Goal: Feedback & Contribution: Leave review/rating

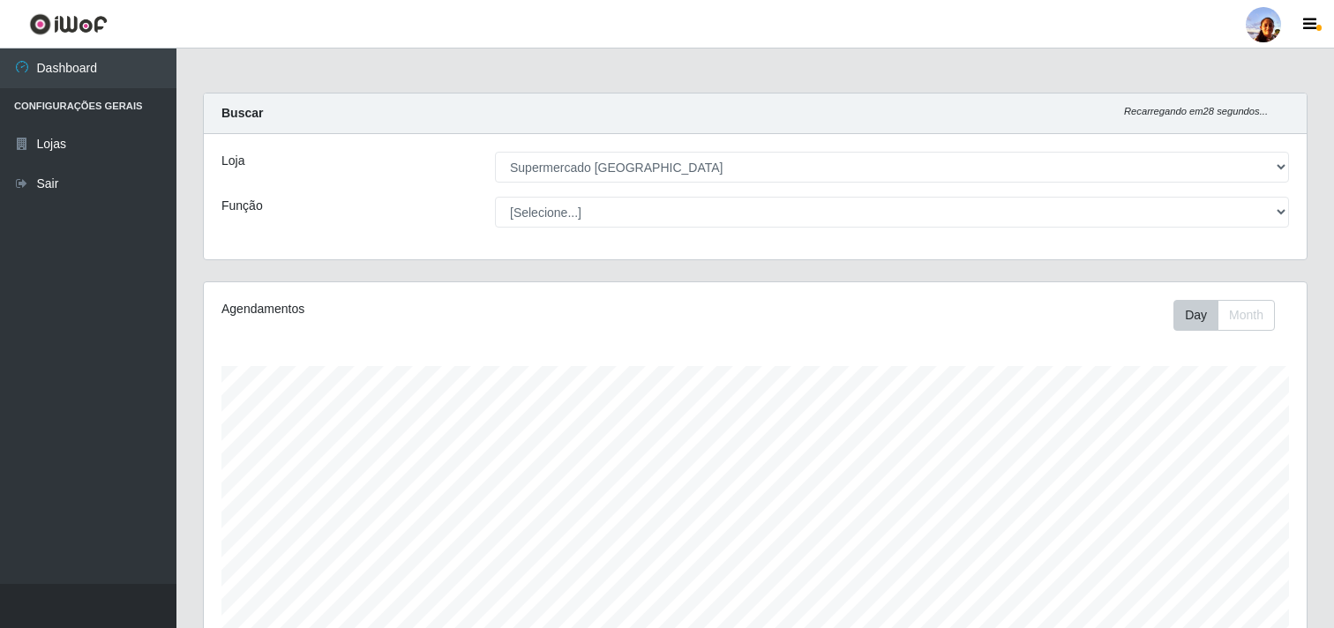
select select "166"
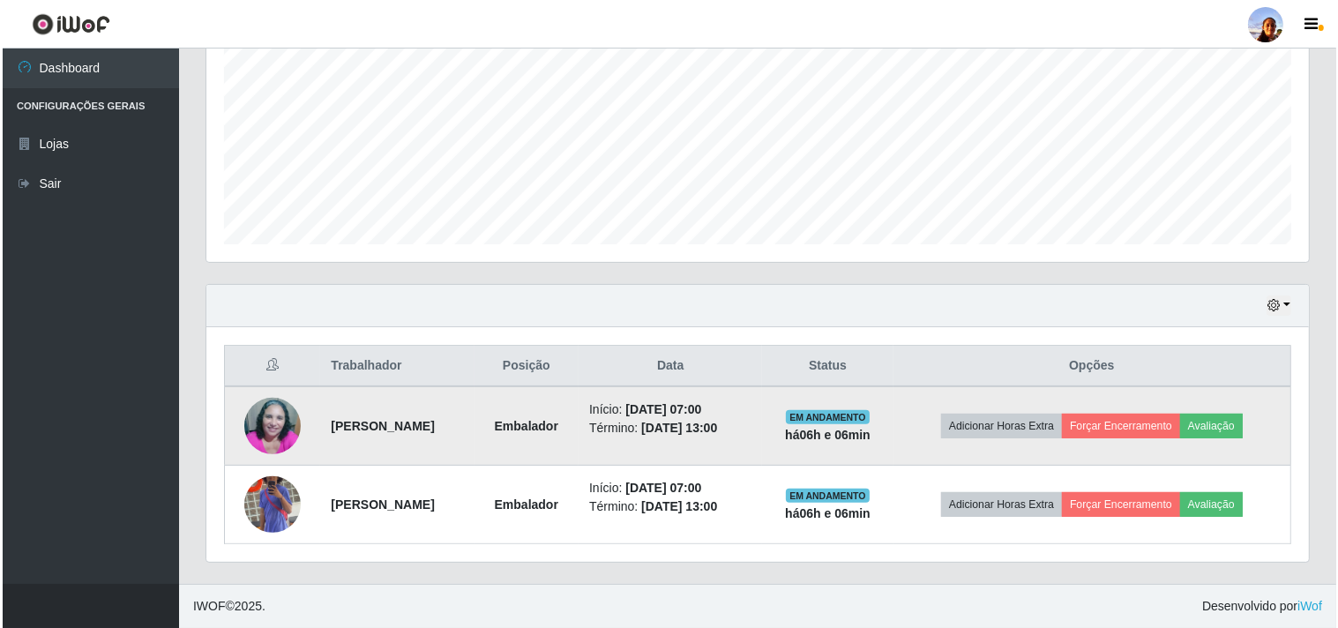
scroll to position [365, 1103]
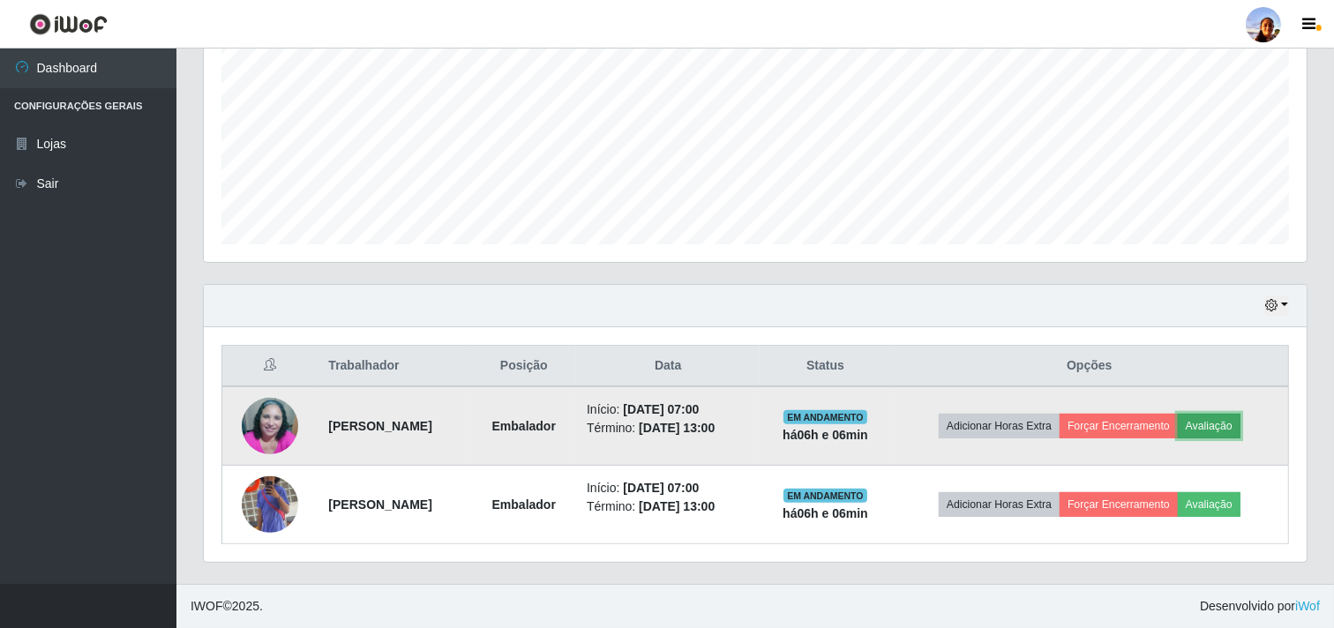
click at [1236, 428] on button "Avaliação" at bounding box center [1209, 426] width 63 height 25
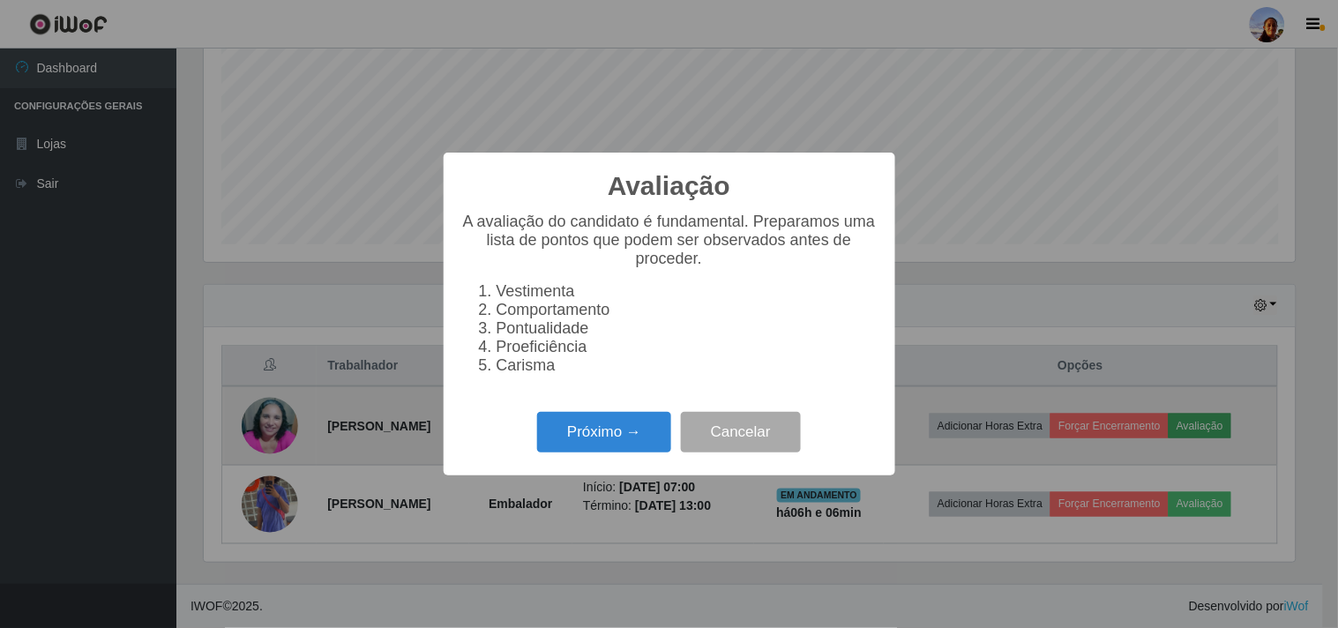
scroll to position [365, 1091]
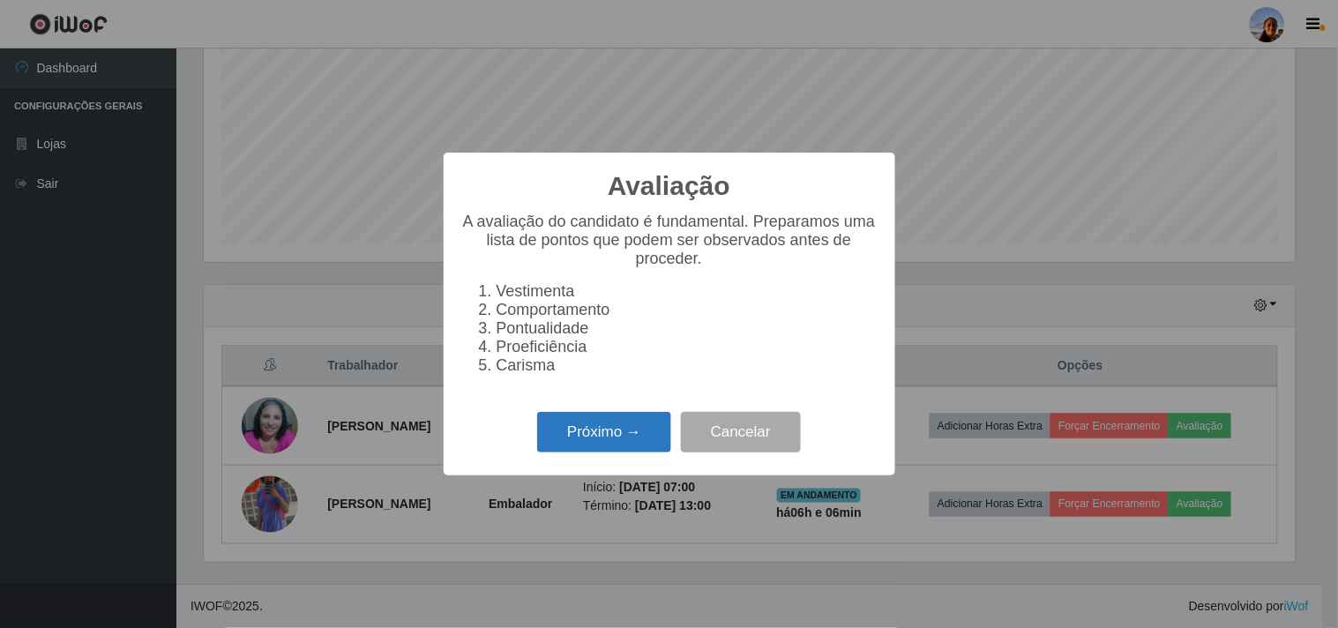
click at [584, 432] on button "Próximo →" at bounding box center [604, 432] width 134 height 41
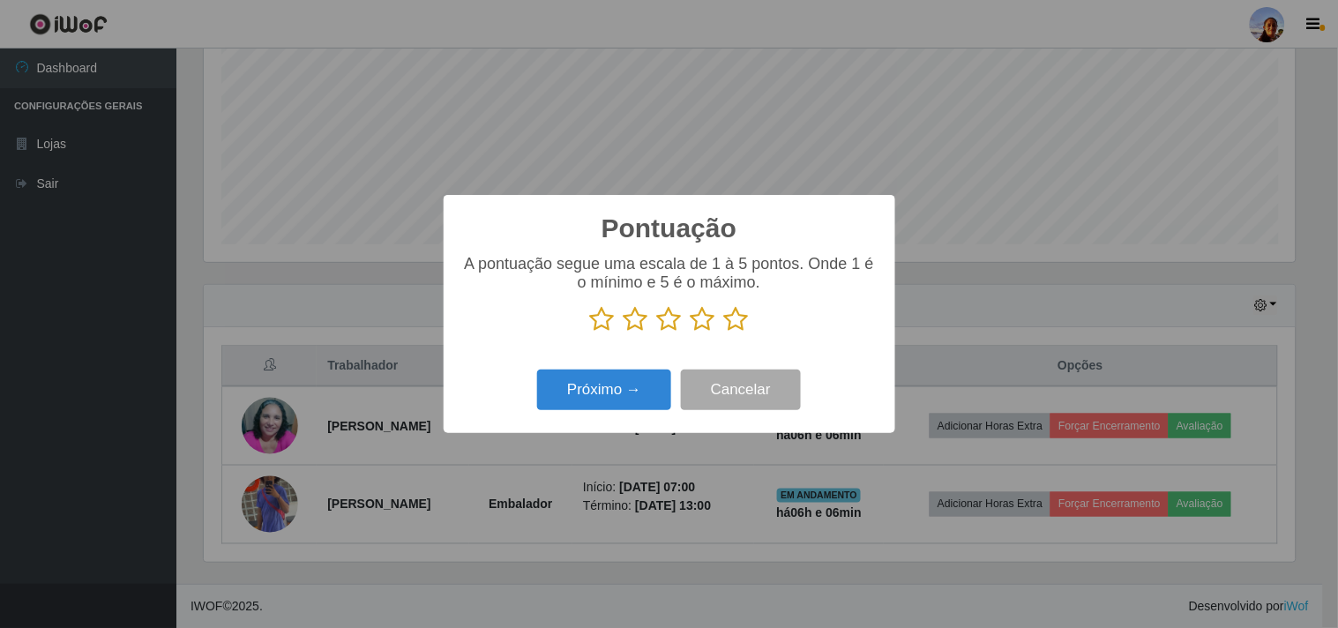
click at [738, 328] on icon at bounding box center [736, 319] width 25 height 26
click at [724, 333] on input "radio" at bounding box center [724, 333] width 0 height 0
click at [632, 402] on button "Próximo →" at bounding box center [604, 390] width 134 height 41
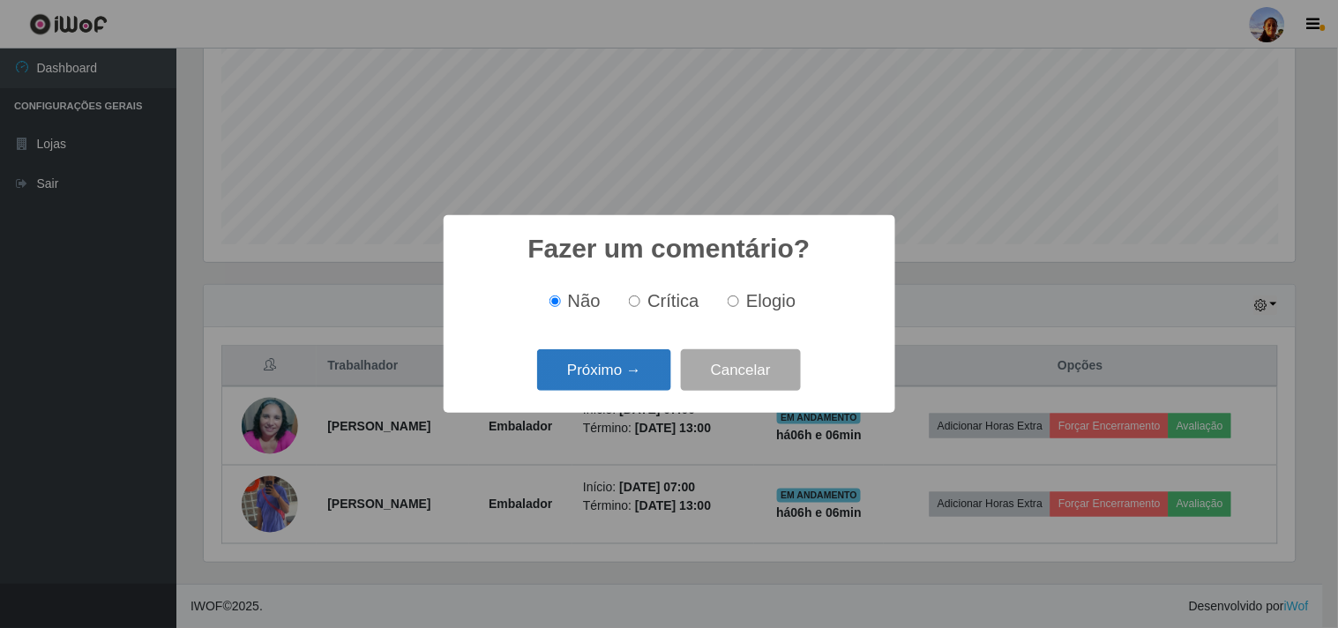
click at [626, 376] on button "Próximo →" at bounding box center [604, 369] width 134 height 41
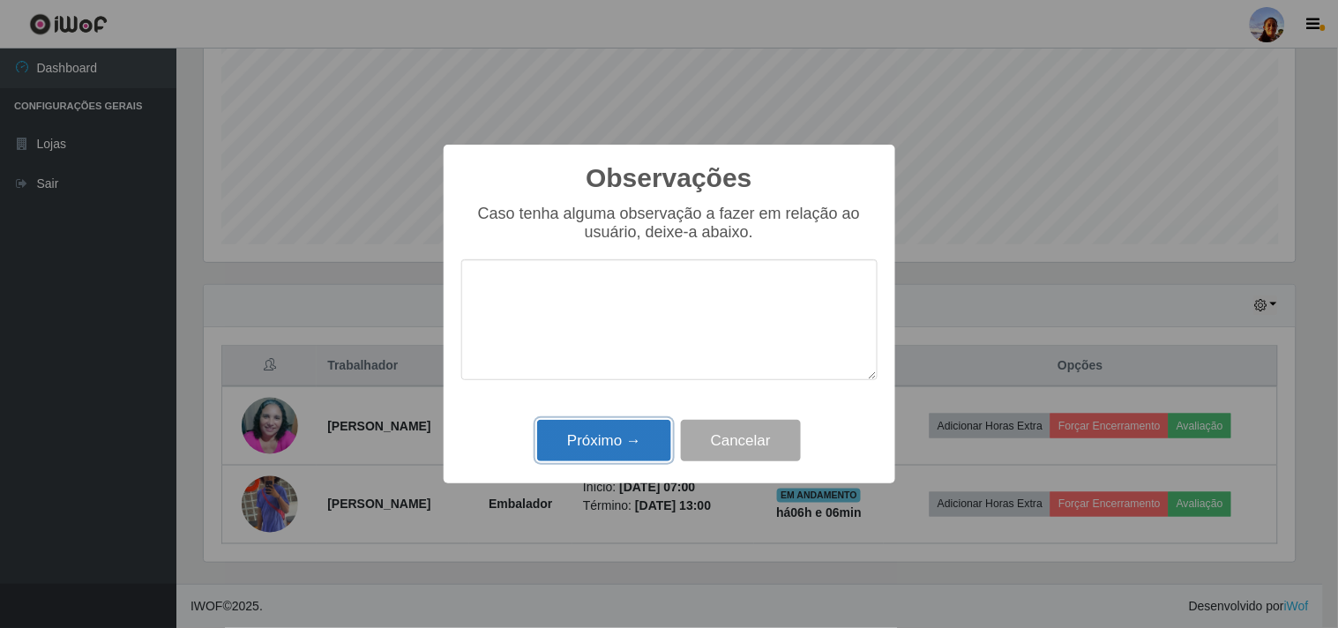
click at [632, 434] on button "Próximo →" at bounding box center [604, 440] width 134 height 41
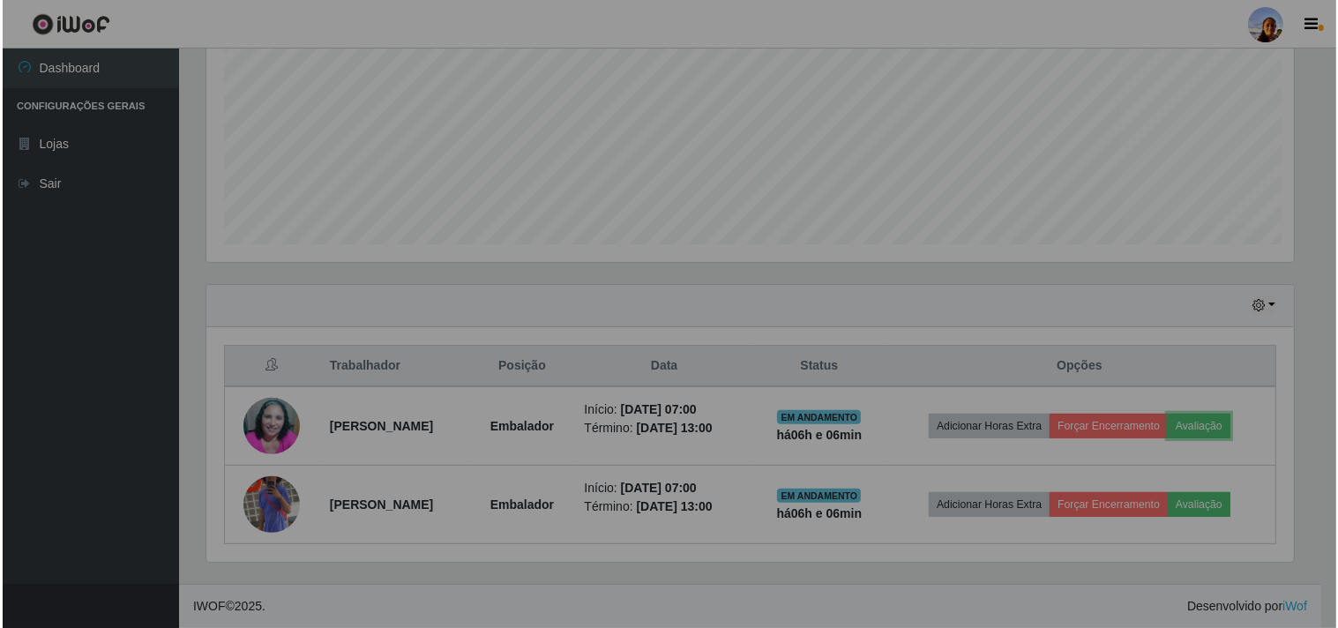
scroll to position [365, 1103]
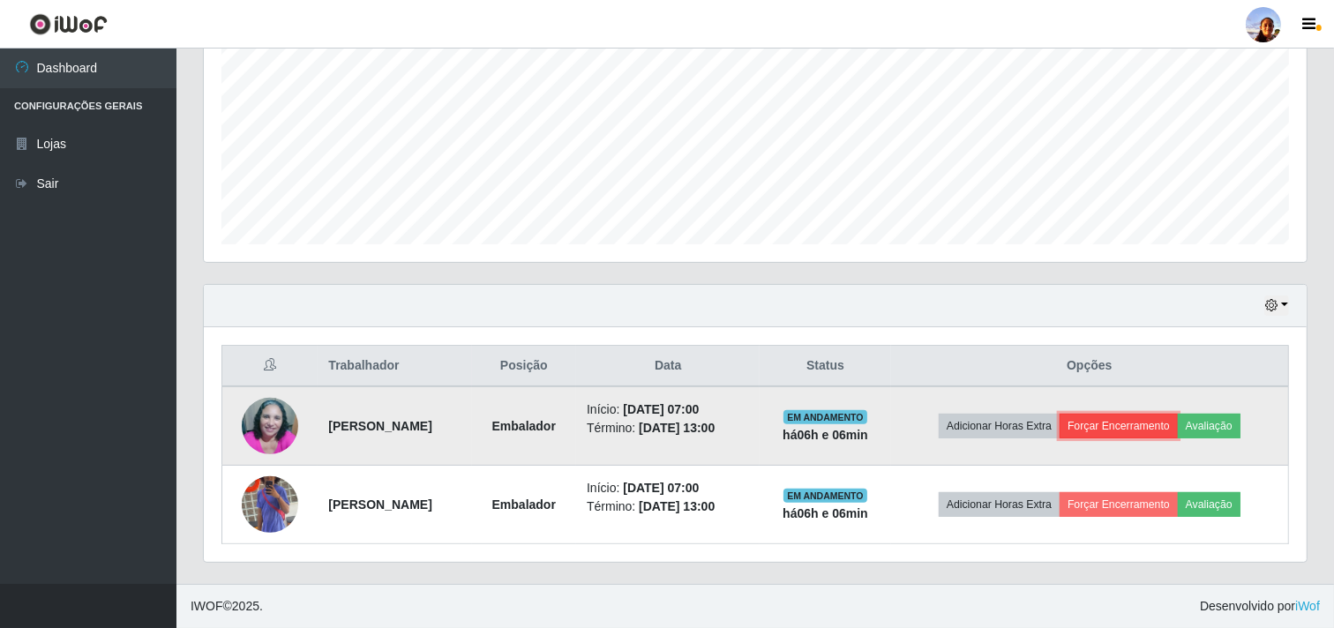
click at [1132, 432] on button "Forçar Encerramento" at bounding box center [1118, 426] width 118 height 25
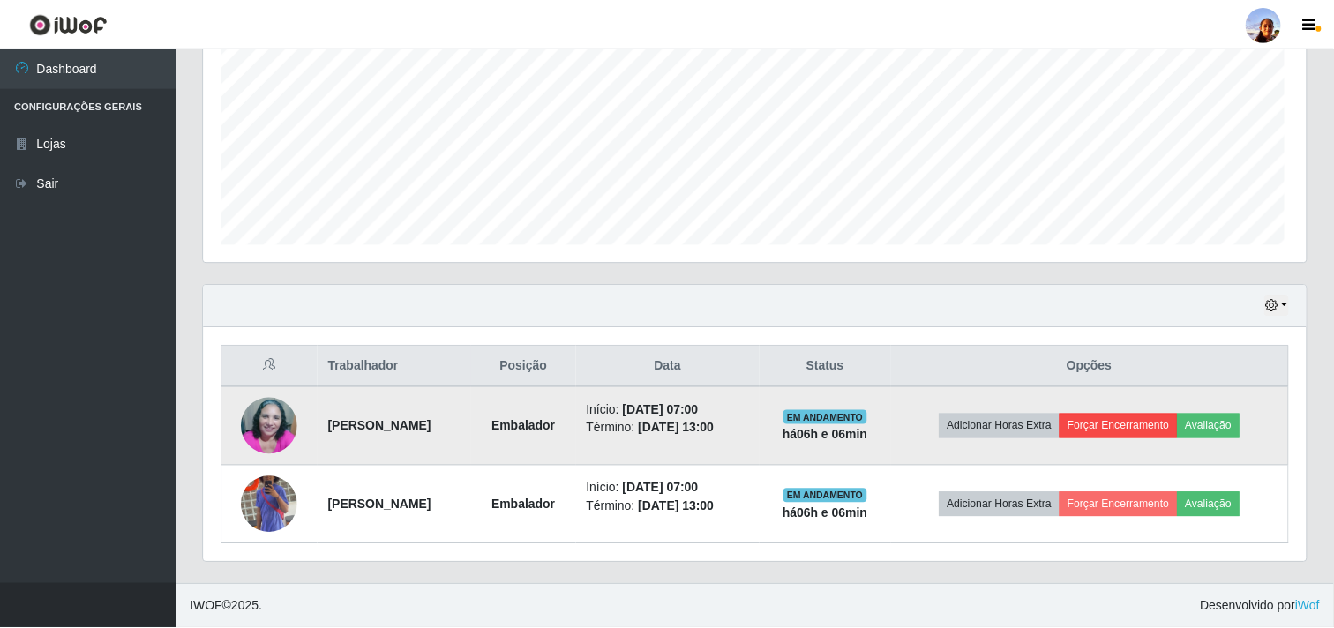
scroll to position [365, 1091]
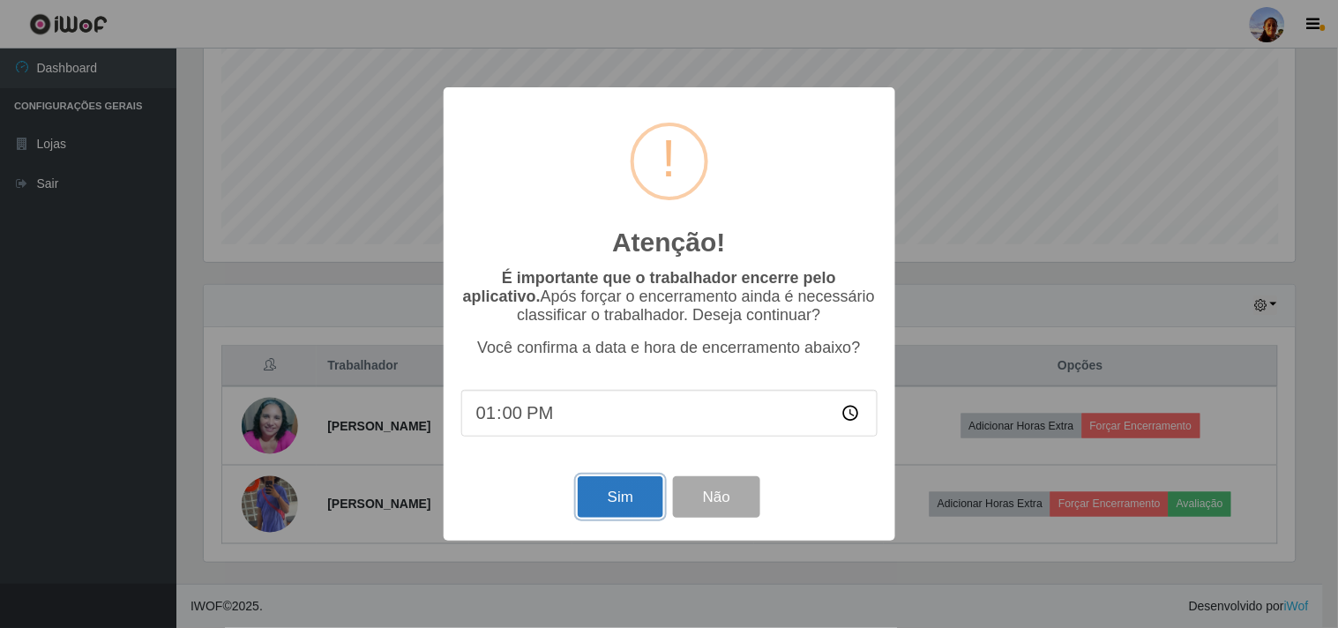
click at [619, 505] on button "Sim" at bounding box center [621, 496] width 86 height 41
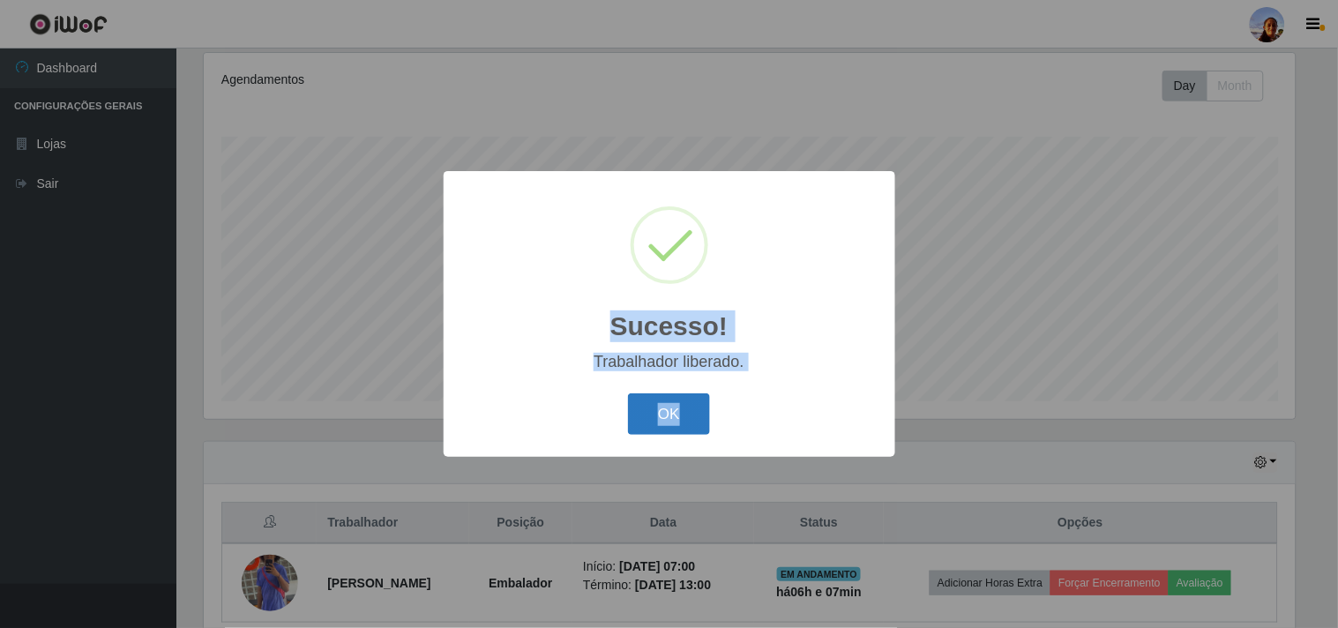
drag, startPoint x: 931, startPoint y: 215, endPoint x: 700, endPoint y: 413, distance: 303.4
click at [700, 413] on div "Sucesso! × Trabalhador liberado. OK Cancel" at bounding box center [669, 314] width 1338 height 628
click at [700, 413] on button "OK" at bounding box center [669, 413] width 82 height 41
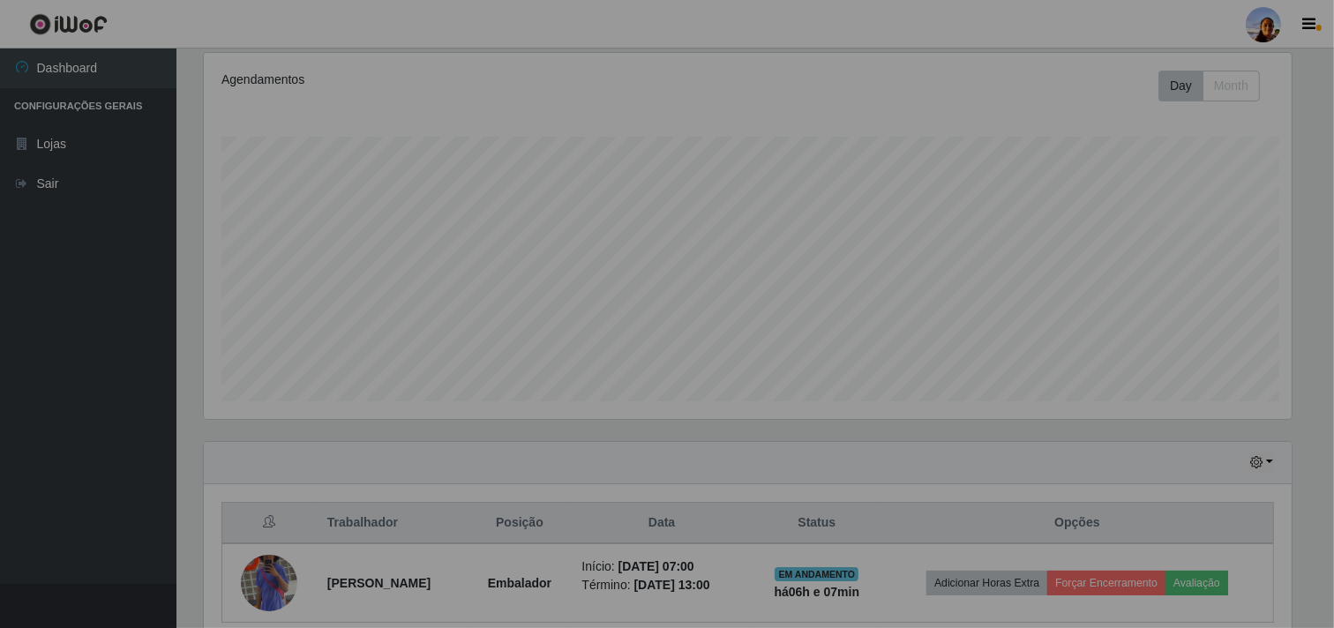
scroll to position [365, 1103]
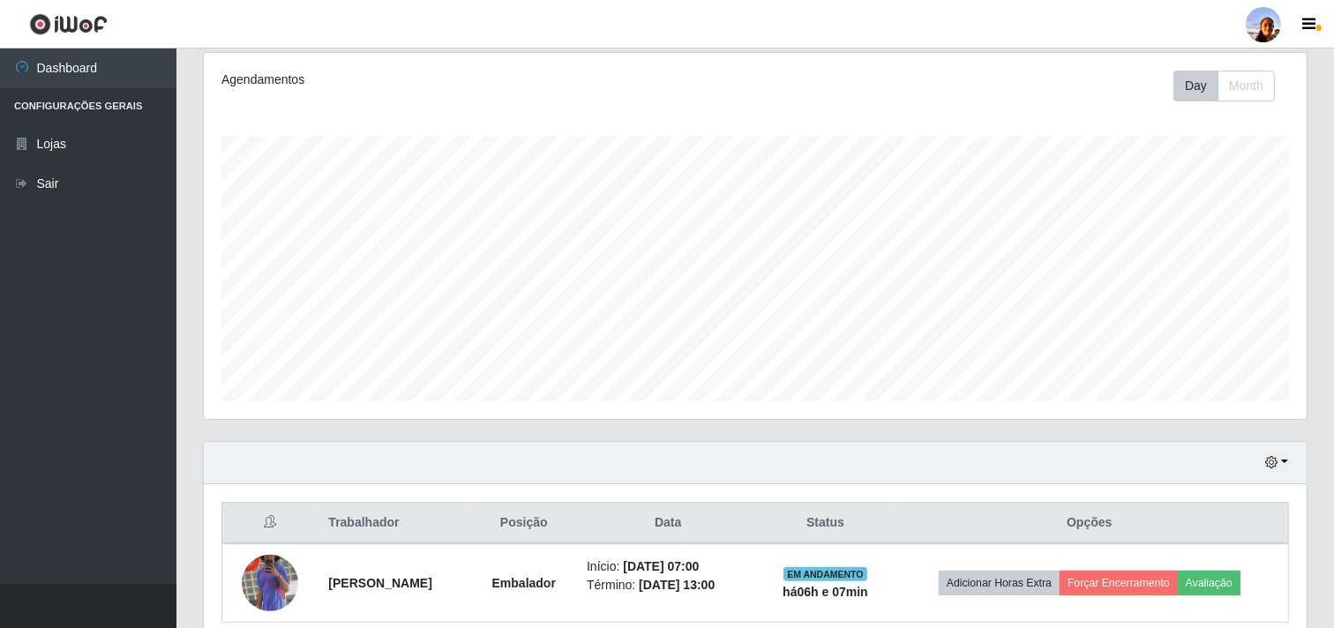
click at [1324, 588] on div "Carregando... Buscar Recarregando em 21 segundos... Loja [Selecione...] Superme…" at bounding box center [754, 262] width 1157 height 799
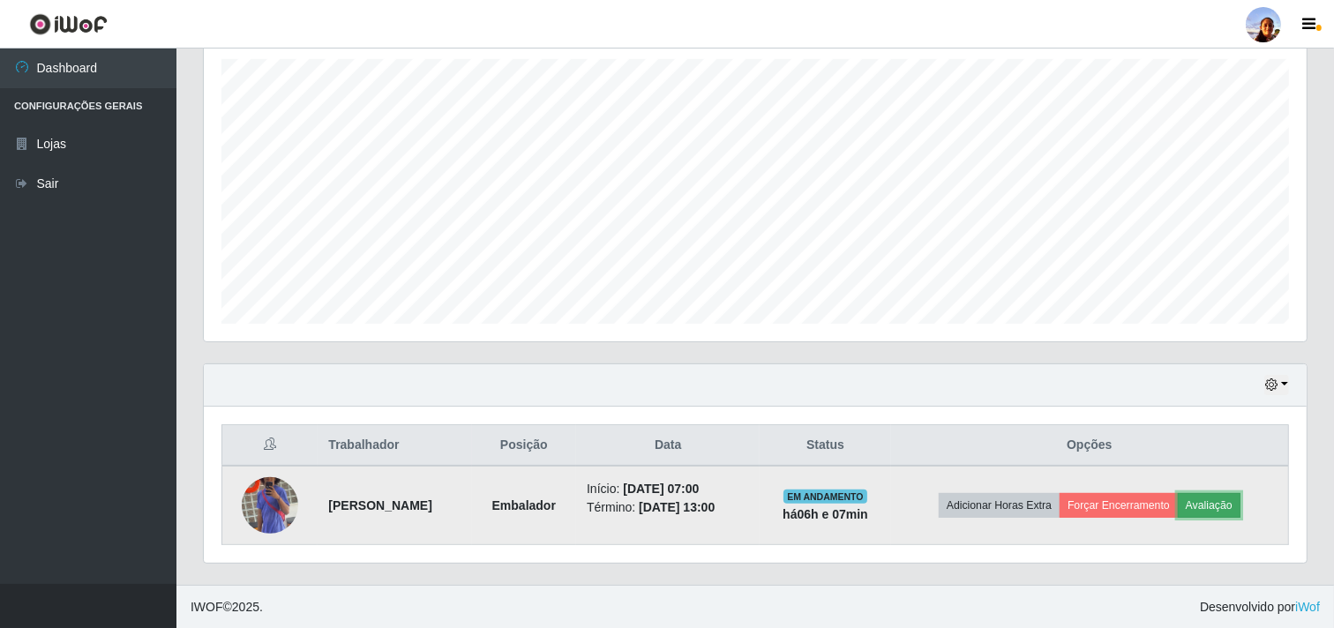
click at [1240, 514] on button "Avaliação" at bounding box center [1209, 505] width 63 height 25
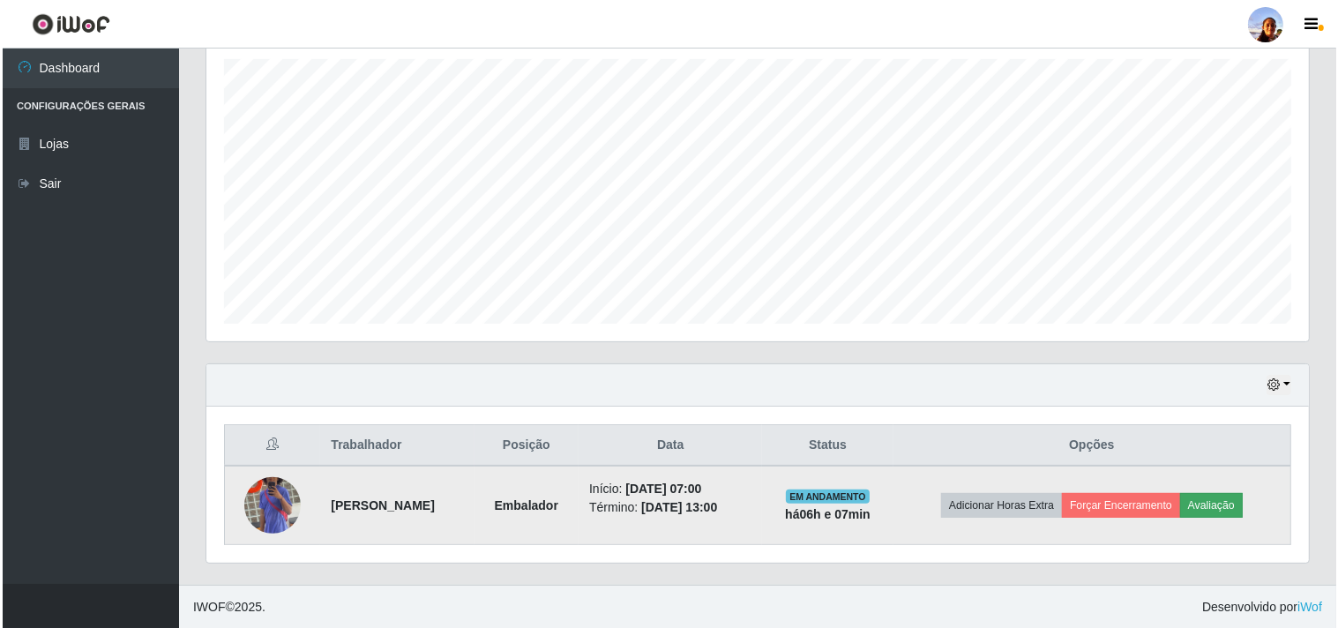
scroll to position [365, 1091]
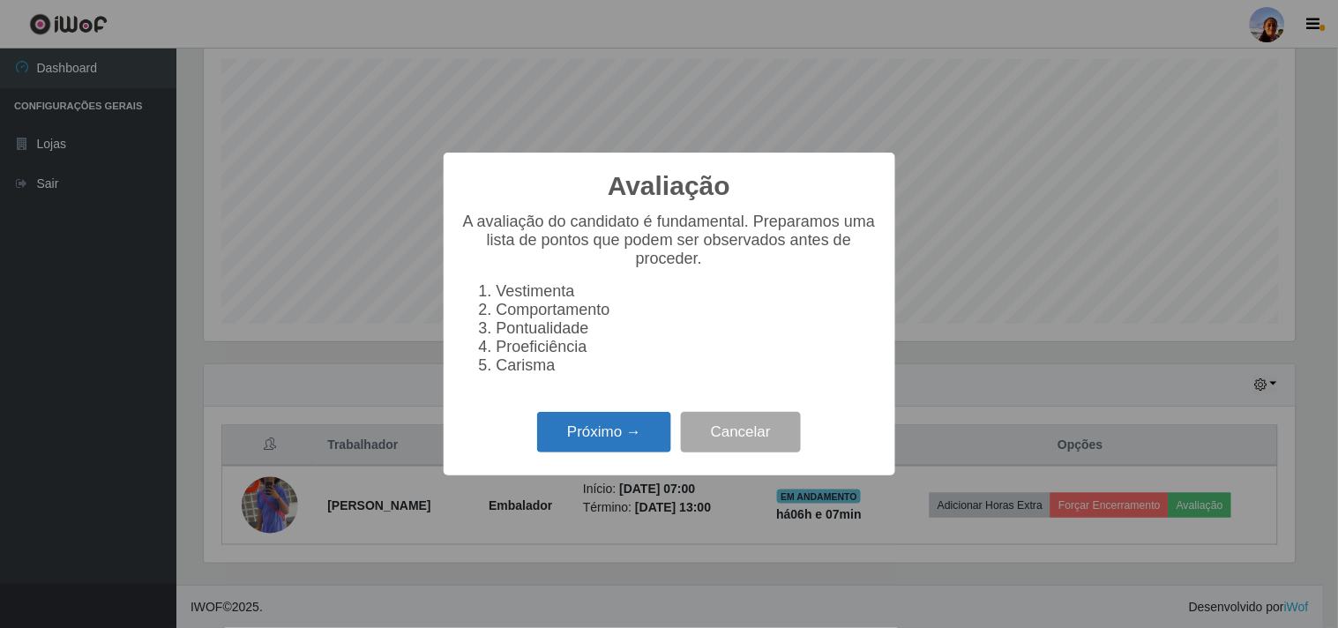
click at [568, 433] on button "Próximo →" at bounding box center [604, 432] width 134 height 41
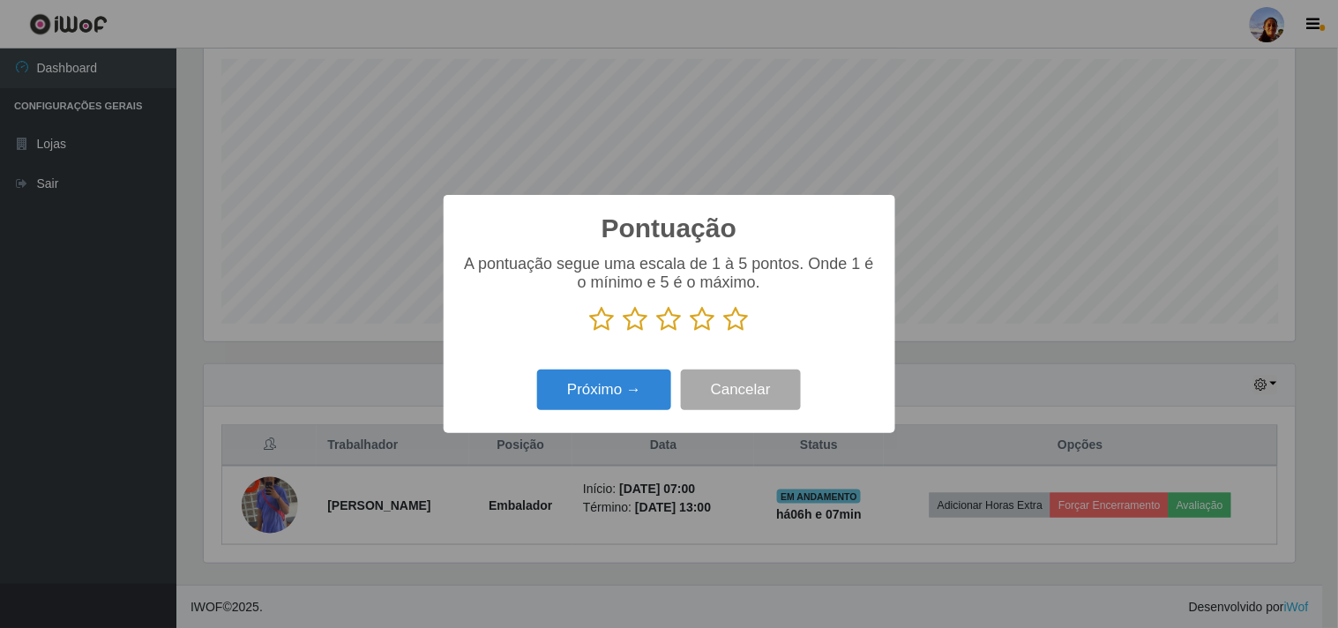
click at [724, 326] on icon at bounding box center [736, 319] width 25 height 26
click at [724, 333] on input "radio" at bounding box center [724, 333] width 0 height 0
click at [577, 391] on button "Próximo →" at bounding box center [604, 390] width 134 height 41
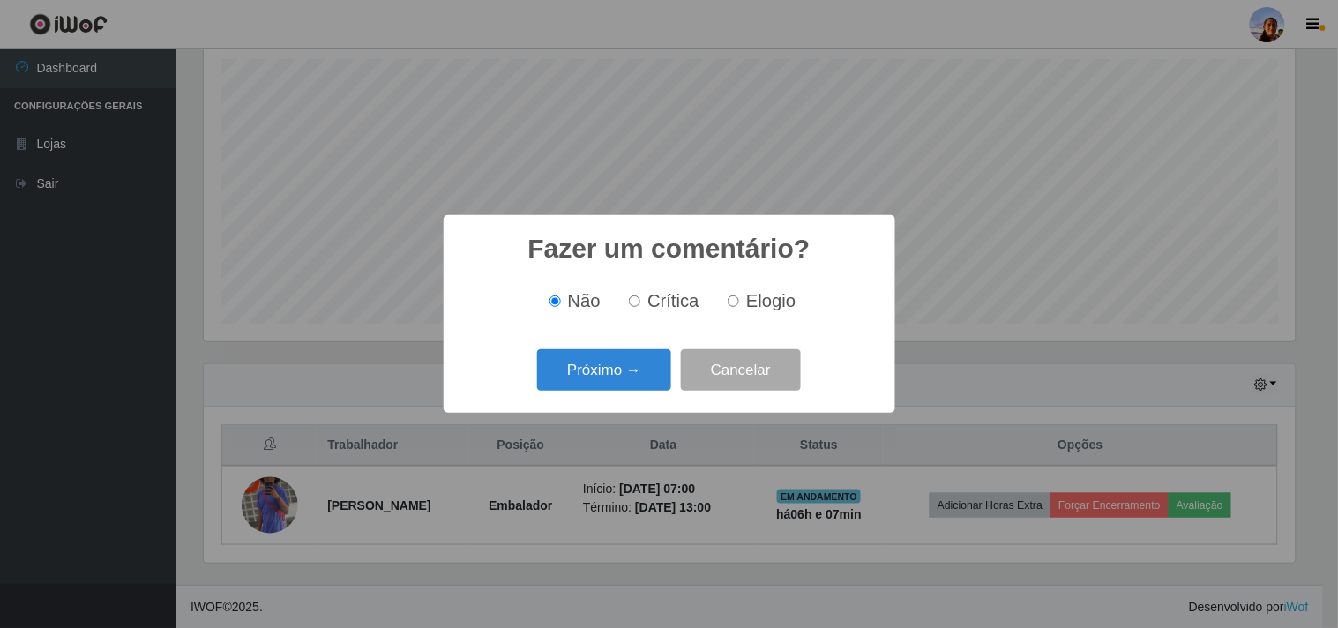
click at [577, 391] on button "Próximo →" at bounding box center [604, 369] width 134 height 41
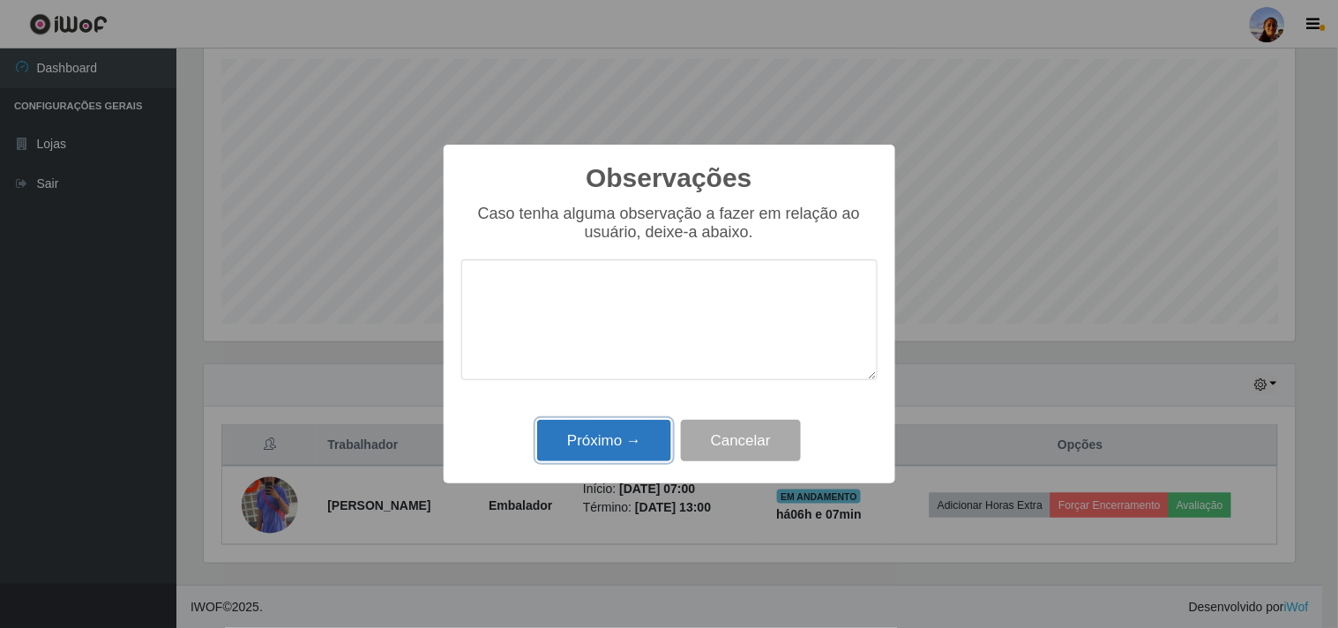
click at [629, 441] on button "Próximo →" at bounding box center [604, 440] width 134 height 41
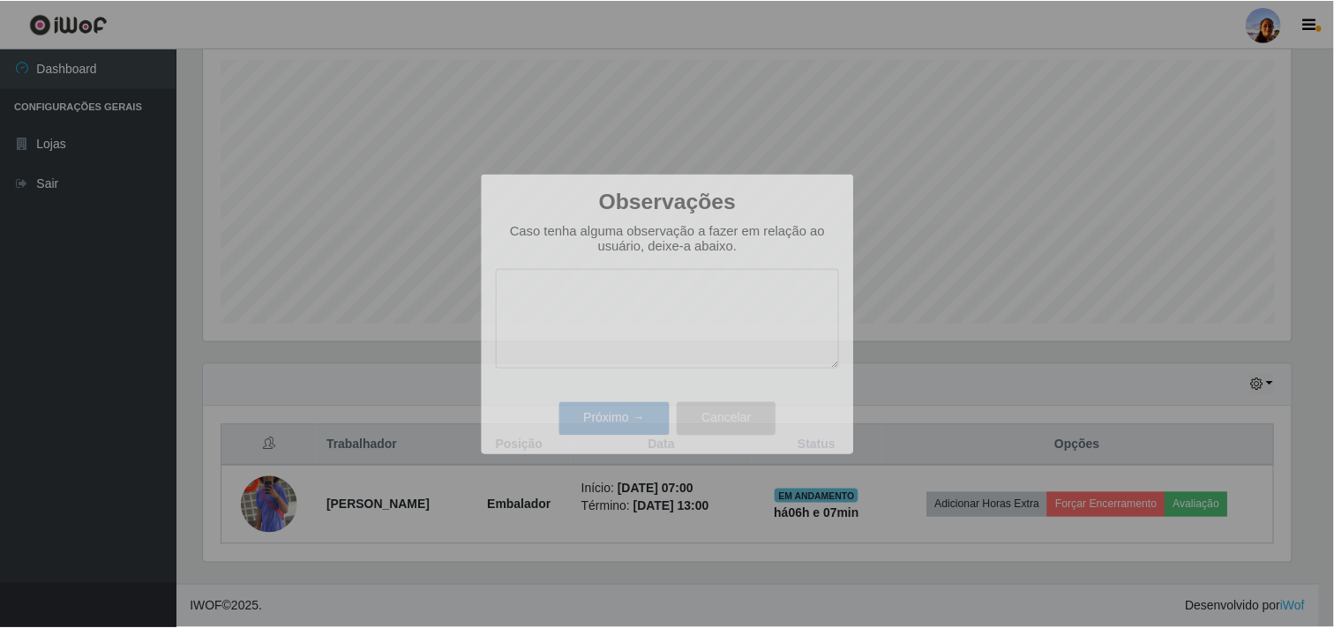
scroll to position [365, 1103]
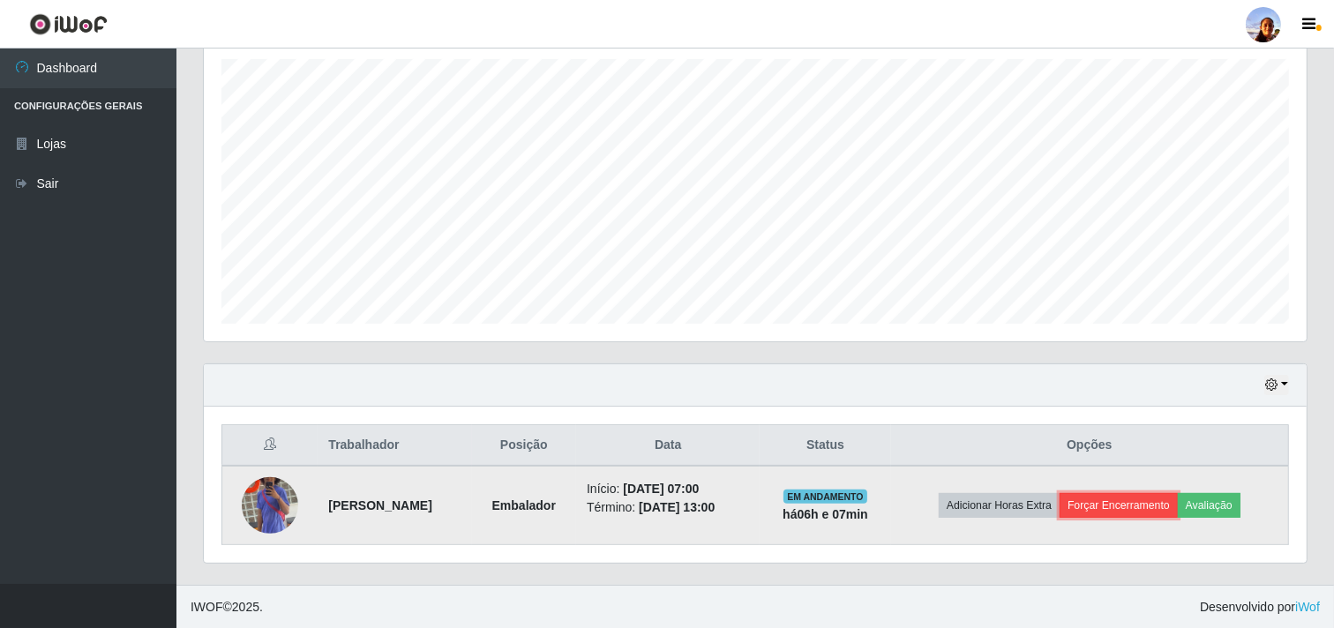
click at [1132, 513] on button "Forçar Encerramento" at bounding box center [1118, 505] width 118 height 25
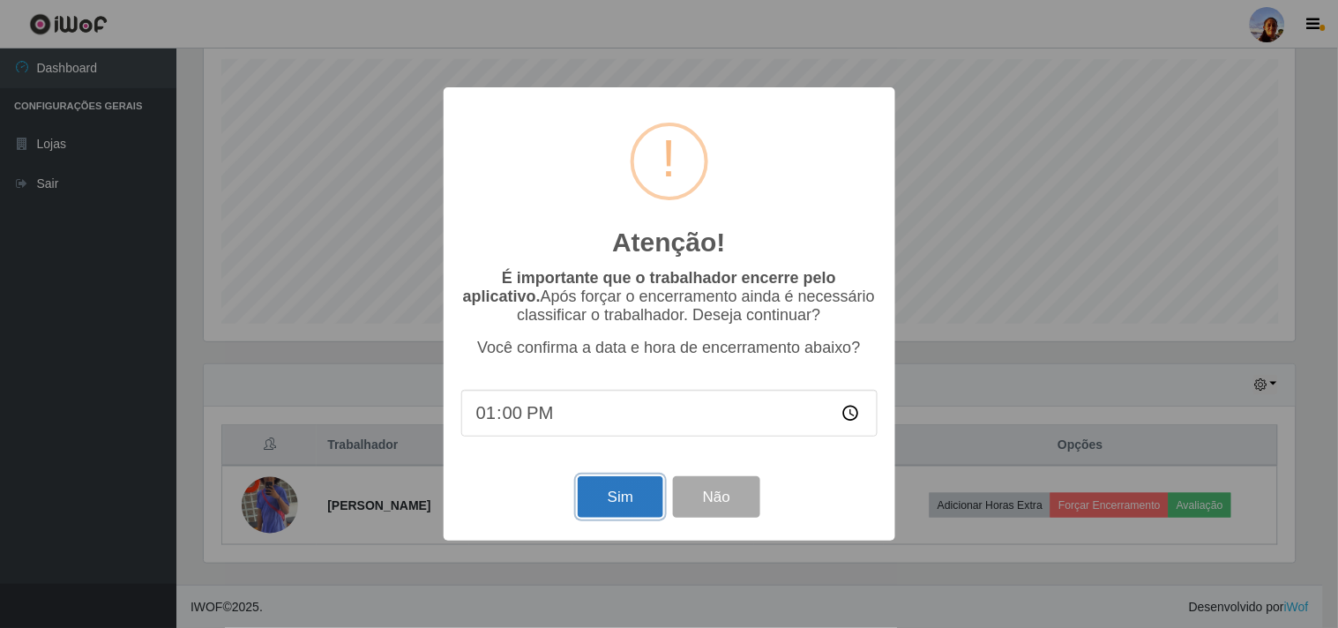
click at [622, 510] on button "Sim" at bounding box center [621, 496] width 86 height 41
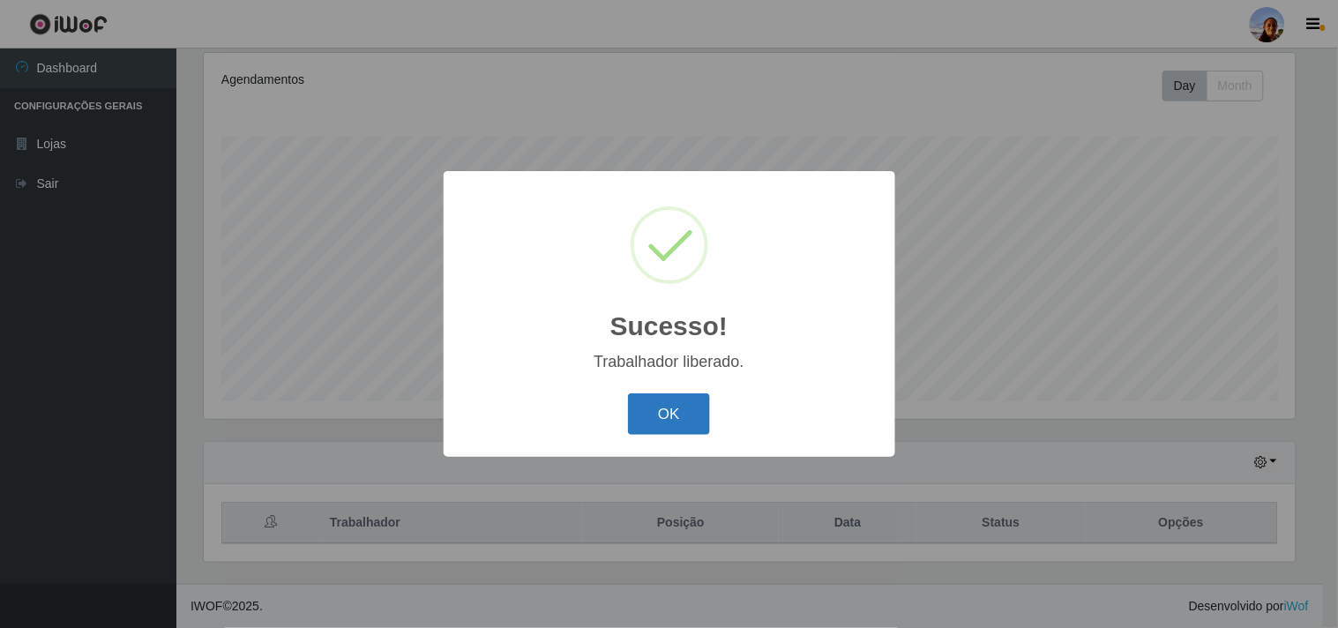
click at [662, 403] on button "OK" at bounding box center [669, 413] width 82 height 41
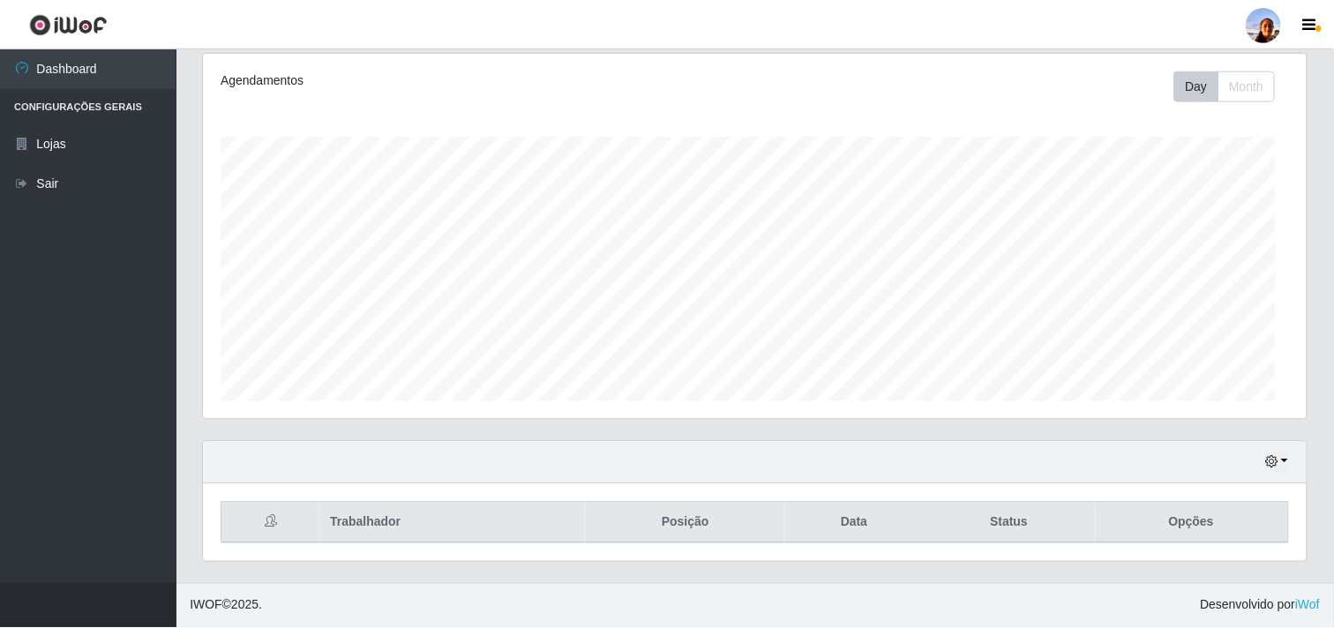
scroll to position [365, 1103]
